Goal: Transaction & Acquisition: Obtain resource

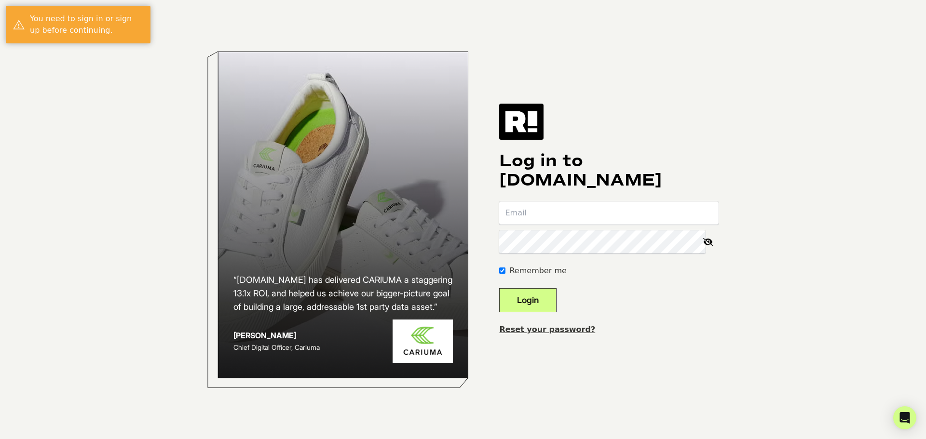
type input "[PERSON_NAME][EMAIL_ADDRESS][PERSON_NAME][DOMAIN_NAME]"
click at [546, 294] on button "Login" at bounding box center [527, 300] width 57 height 24
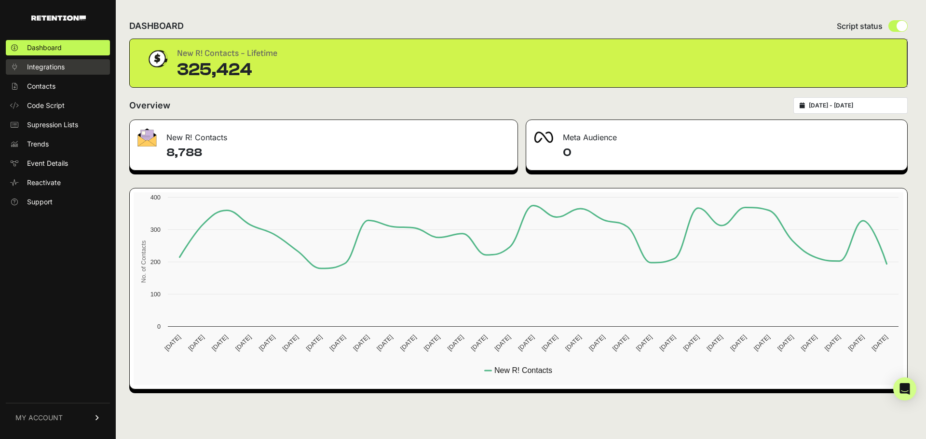
click at [32, 69] on span "Integrations" at bounding box center [46, 67] width 38 height 10
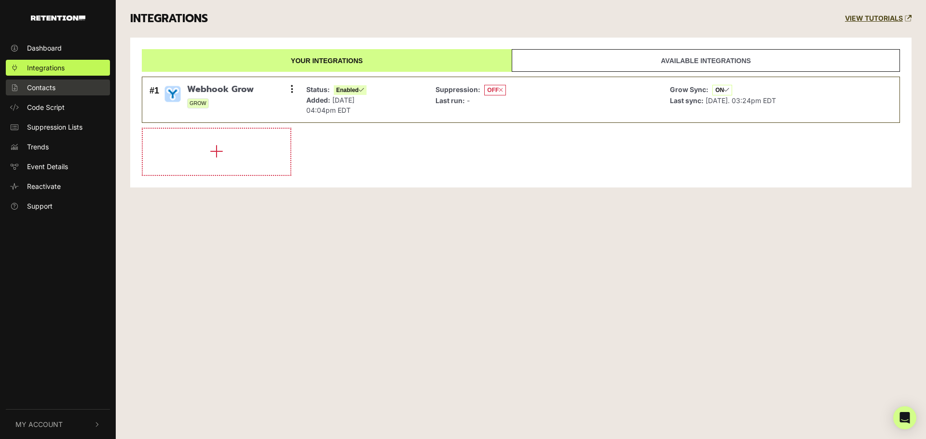
click at [45, 85] on span "Contacts" at bounding box center [41, 87] width 28 height 10
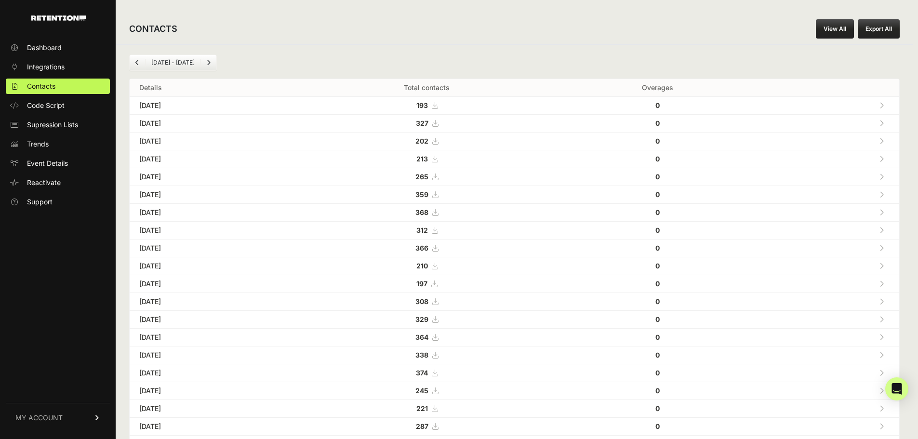
click at [837, 29] on link "View All" at bounding box center [835, 28] width 38 height 19
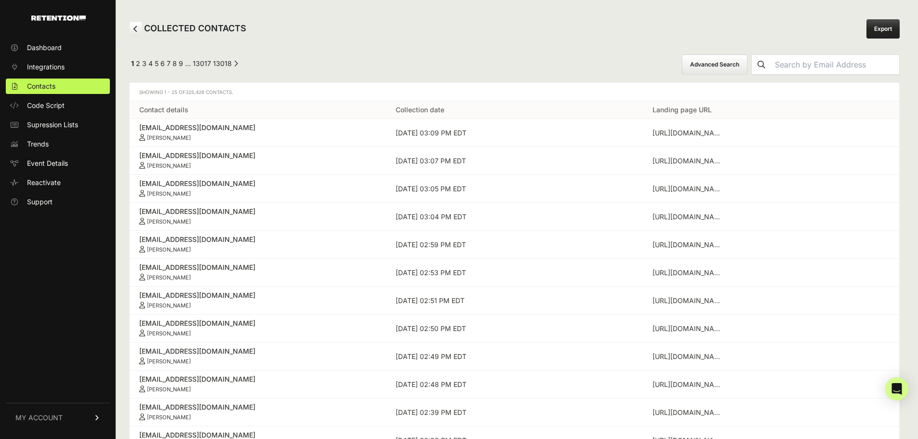
click at [714, 63] on button "Advanced Search" at bounding box center [715, 64] width 66 height 20
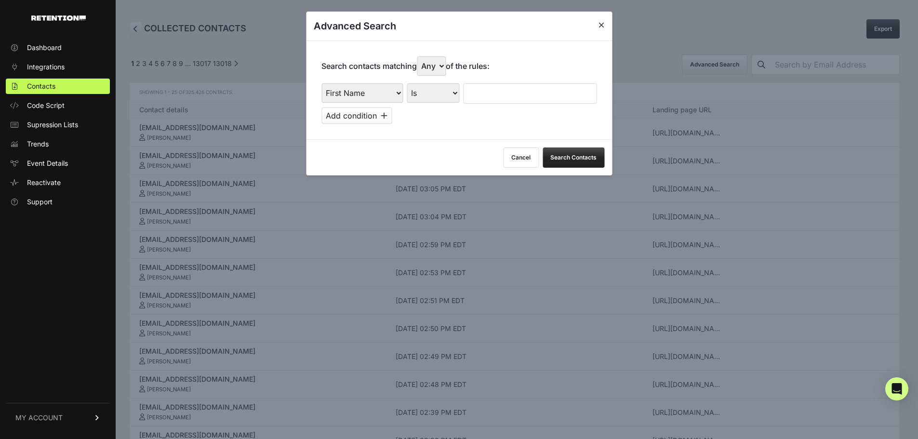
click at [599, 26] on div "Advanced Search" at bounding box center [459, 26] width 306 height 29
click at [604, 26] on icon at bounding box center [602, 25] width 6 height 8
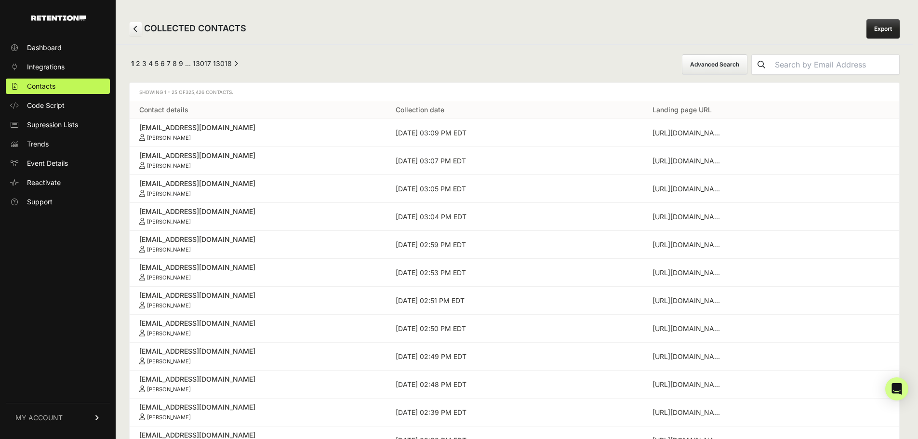
click at [884, 29] on link "Export" at bounding box center [883, 28] width 33 height 19
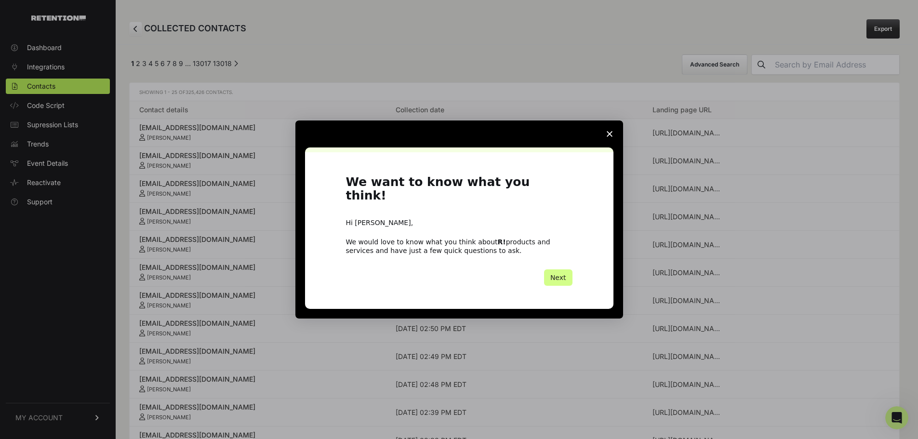
click at [553, 282] on div "We want to know what you think! Hi [PERSON_NAME], We would love to know what yo…" at bounding box center [459, 230] width 309 height 157
click at [559, 275] on button "Next" at bounding box center [558, 278] width 28 height 16
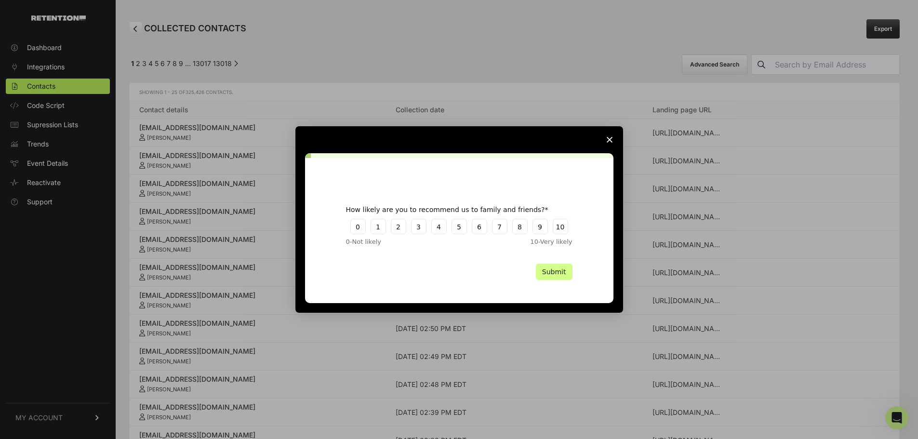
click at [612, 139] on icon "Close survey" at bounding box center [610, 140] width 6 height 6
